Goal: Task Accomplishment & Management: Manage account settings

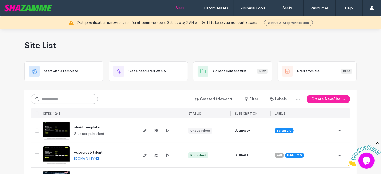
scroll to position [447, 0]
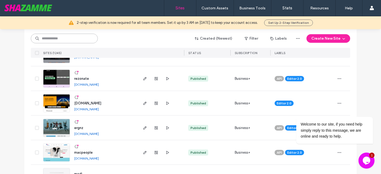
click at [65, 40] on input at bounding box center [64, 39] width 67 height 10
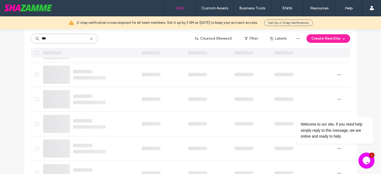
scroll to position [129, 0]
type input "***"
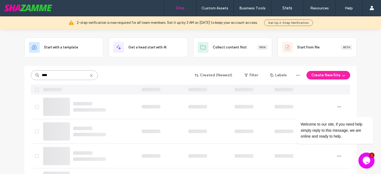
scroll to position [0, 0]
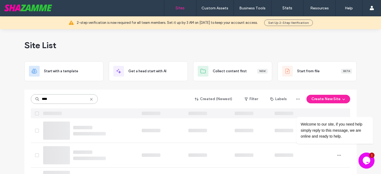
drag, startPoint x: 381, startPoint y: 126, endPoint x: 60, endPoint y: 99, distance: 322.6
click at [60, 99] on input "***" at bounding box center [64, 99] width 67 height 10
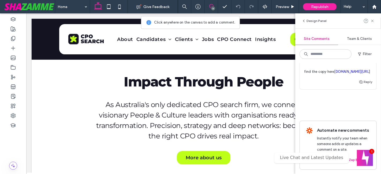
scroll to position [975, 0]
click at [332, 75] on span "Can you edit the auto email that user receives after submitting this form pleas…" at bounding box center [338, 61] width 68 height 27
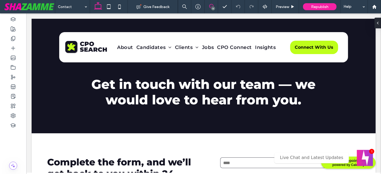
click at [211, 5] on icon at bounding box center [211, 6] width 4 height 4
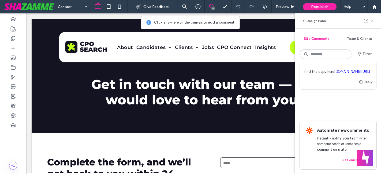
scroll to position [995, 0]
click at [335, 74] on link "docs.google.com/document/d/17xpTTuOChYH2VfhCs-BhHdylF3SkFzeBbLxfpl3jM3g/edit?us…" at bounding box center [353, 72] width 36 height 4
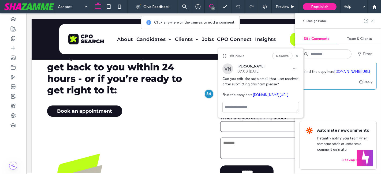
scroll to position [945, 0]
click at [300, 56] on div "Public Resolve" at bounding box center [260, 56] width 85 height 15
drag, startPoint x: 297, startPoint y: 55, endPoint x: 298, endPoint y: 61, distance: 5.7
click at [298, 58] on icon at bounding box center [297, 56] width 4 height 4
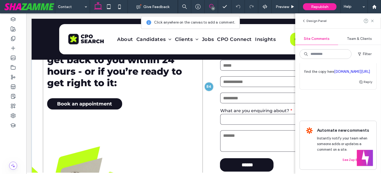
scroll to position [127, 0]
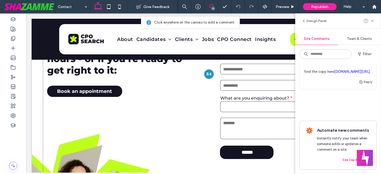
click at [207, 76] on div at bounding box center [209, 74] width 10 height 10
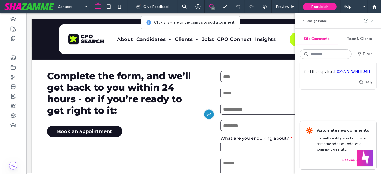
scroll to position [87, 0]
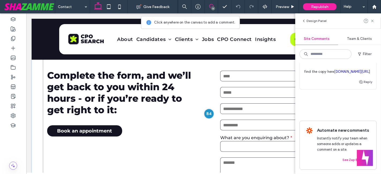
click at [205, 113] on div at bounding box center [209, 114] width 10 height 10
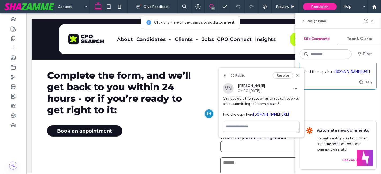
drag, startPoint x: 251, startPoint y: 70, endPoint x: 226, endPoint y: 73, distance: 26.0
click at [224, 70] on div "Public Resolve" at bounding box center [261, 75] width 85 height 15
click at [295, 76] on div "Resolve" at bounding box center [286, 75] width 27 height 6
click at [298, 74] on icon at bounding box center [297, 75] width 4 height 4
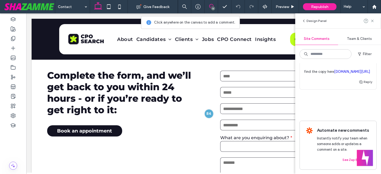
drag, startPoint x: 381, startPoint y: 141, endPoint x: 232, endPoint y: 59, distance: 170.0
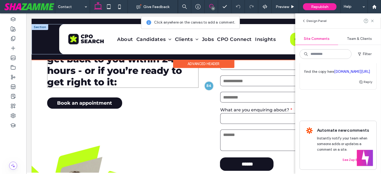
scroll to position [127, 0]
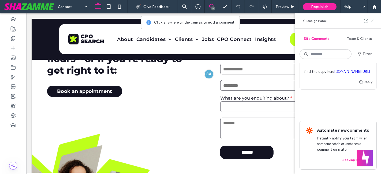
click at [372, 20] on use at bounding box center [372, 21] width 2 height 2
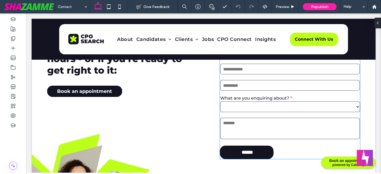
scroll to position [128, 0]
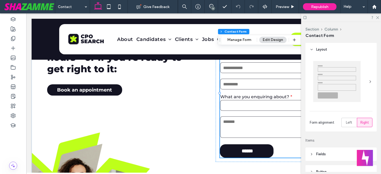
type input "*"
type input "***"
type input "**"
type input "*"
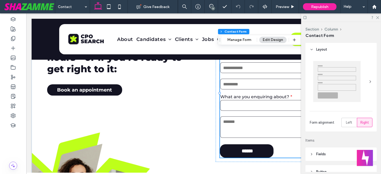
type input "*"
click at [251, 149] on input "******" at bounding box center [247, 151] width 53 height 11
type input "*"
type input "***"
type input "**"
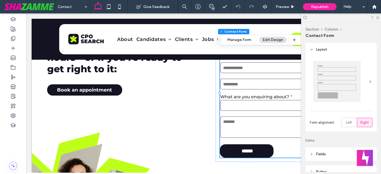
type input "*"
type input "***"
type input "**"
drag, startPoint x: 232, startPoint y: 38, endPoint x: 231, endPoint y: 41, distance: 3.6
click at [232, 38] on button "Manage Form" at bounding box center [239, 40] width 31 height 6
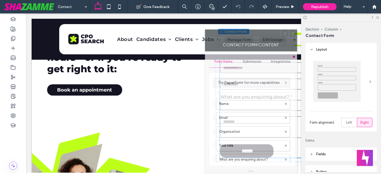
drag, startPoint x: 339, startPoint y: 19, endPoint x: 257, endPoint y: 29, distance: 82.1
click at [257, 30] on div at bounding box center [243, 34] width 76 height 8
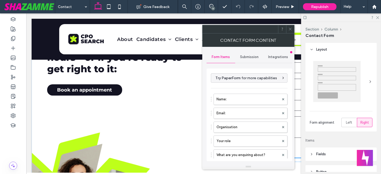
click at [253, 56] on span "Submission" at bounding box center [249, 57] width 19 height 4
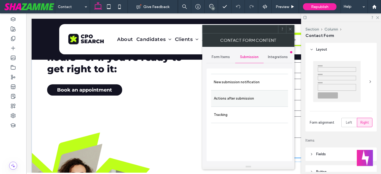
click at [253, 98] on label "Actions after submission" at bounding box center [250, 98] width 72 height 11
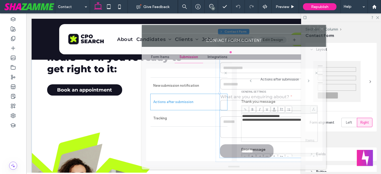
drag, startPoint x: 318, startPoint y: 34, endPoint x: 263, endPoint y: 33, distance: 54.4
click at [263, 34] on div "Contact Form Content" at bounding box center [234, 40] width 184 height 13
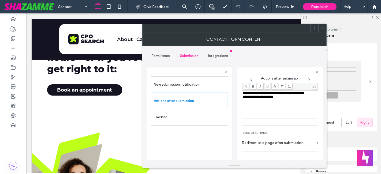
scroll to position [79, 0]
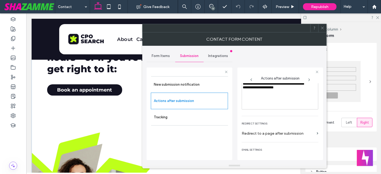
click at [322, 30] on span at bounding box center [323, 28] width 4 height 8
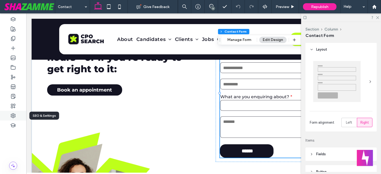
drag, startPoint x: 14, startPoint y: 115, endPoint x: 11, endPoint y: 120, distance: 5.6
click at [14, 115] on icon at bounding box center [12, 115] width 5 height 5
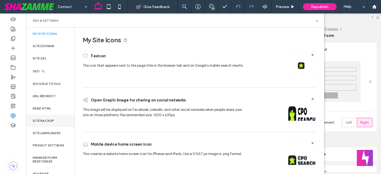
click at [44, 115] on div "Site Backup" at bounding box center [50, 121] width 48 height 12
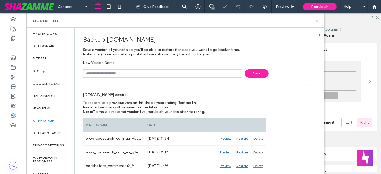
click at [136, 76] on input "text" at bounding box center [163, 73] width 160 height 8
type input "**********"
click at [251, 73] on span "Save" at bounding box center [257, 73] width 24 height 8
click at [319, 23] on div "SEO & Settings" at bounding box center [175, 20] width 298 height 14
click at [318, 20] on icon at bounding box center [317, 21] width 4 height 4
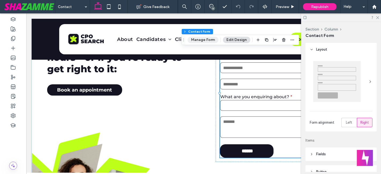
click at [206, 39] on button "Manage Form" at bounding box center [203, 40] width 31 height 6
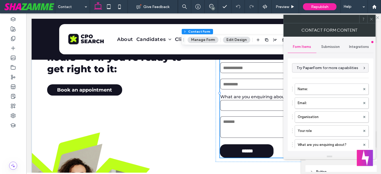
drag, startPoint x: 329, startPoint y: 47, endPoint x: 315, endPoint y: 49, distance: 14.6
click at [316, 49] on div "Form Items Submission Integrations" at bounding box center [331, 47] width 86 height 12
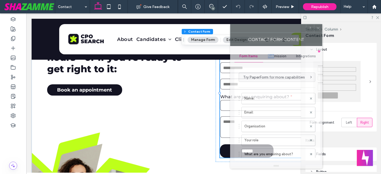
drag, startPoint x: 323, startPoint y: 27, endPoint x: 281, endPoint y: 31, distance: 42.3
click at [281, 31] on div at bounding box center [269, 28] width 76 height 8
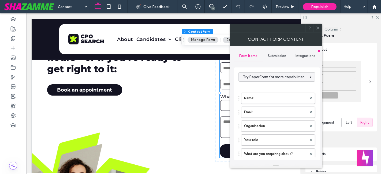
click at [279, 58] on span "Submission" at bounding box center [277, 56] width 19 height 4
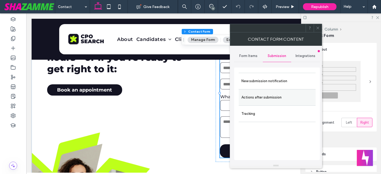
click at [275, 95] on label "Actions after submission" at bounding box center [278, 97] width 72 height 11
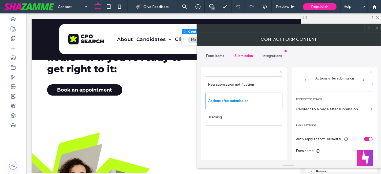
scroll to position [99, 0]
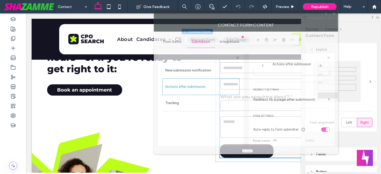
drag, startPoint x: 285, startPoint y: 30, endPoint x: 242, endPoint y: 16, distance: 45.3
click at [242, 16] on div at bounding box center [238, 14] width 168 height 8
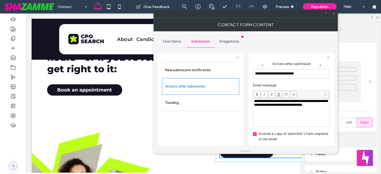
scroll to position [198, 0]
